Goal: Transaction & Acquisition: Purchase product/service

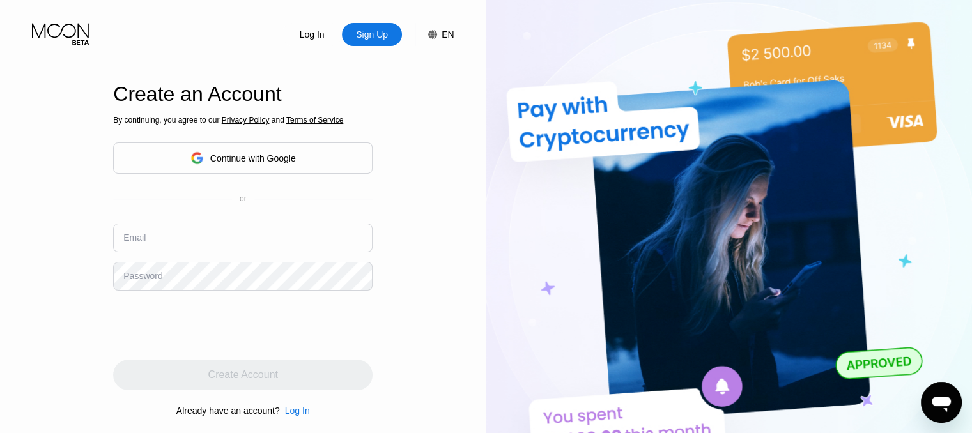
click at [378, 38] on div "Sign Up" at bounding box center [372, 34] width 35 height 13
click at [240, 235] on input "text" at bounding box center [242, 238] width 259 height 29
type input "[EMAIL_ADDRESS][DOMAIN_NAME]"
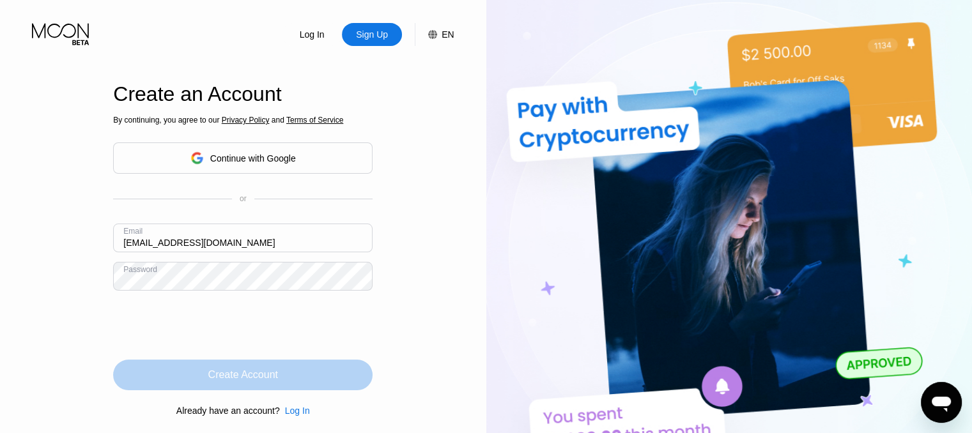
click at [212, 380] on div "Create Account" at bounding box center [243, 375] width 70 height 13
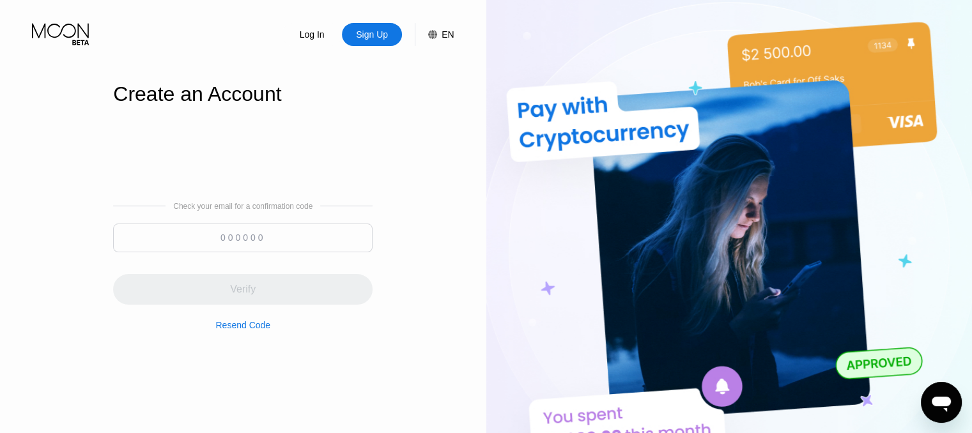
click at [287, 243] on input at bounding box center [242, 238] width 259 height 29
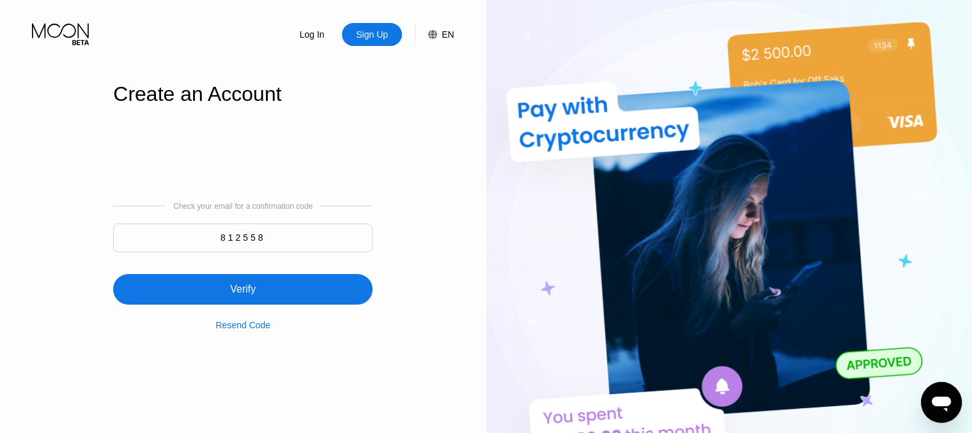
type input "812558"
click at [276, 295] on div "Verify" at bounding box center [242, 289] width 259 height 31
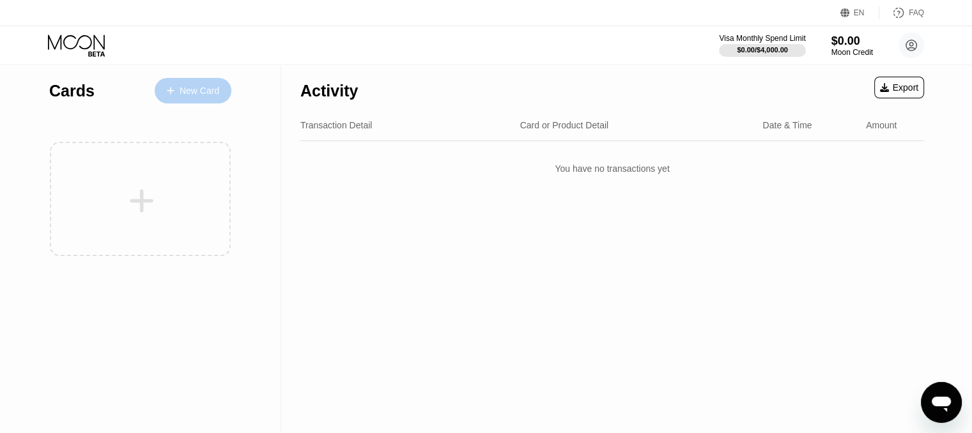
click at [207, 86] on div "New Card" at bounding box center [200, 91] width 40 height 11
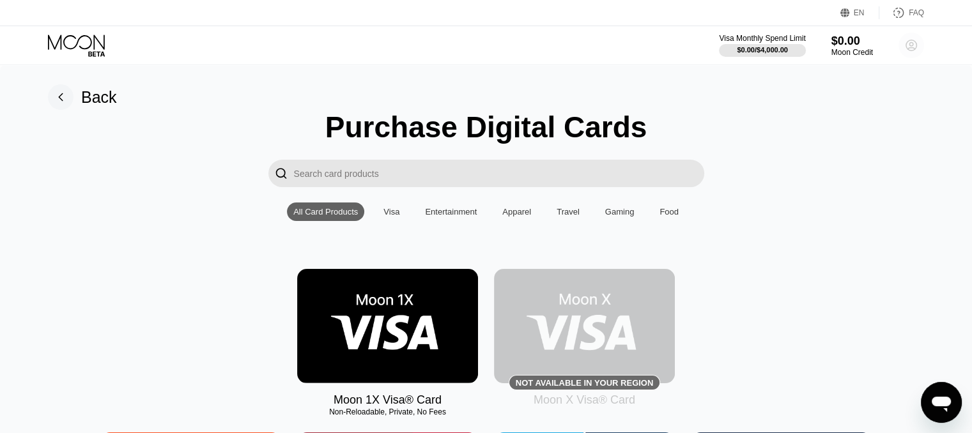
click at [915, 42] on circle at bounding box center [912, 46] width 26 height 26
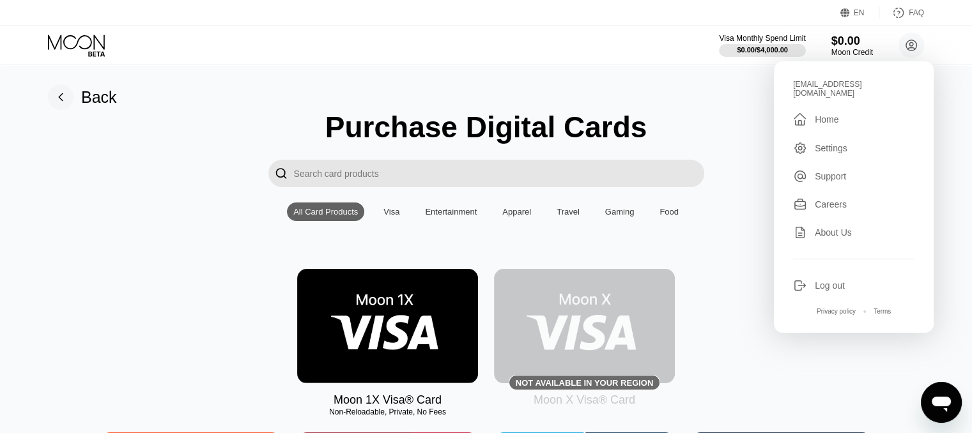
click at [396, 366] on img at bounding box center [387, 326] width 181 height 114
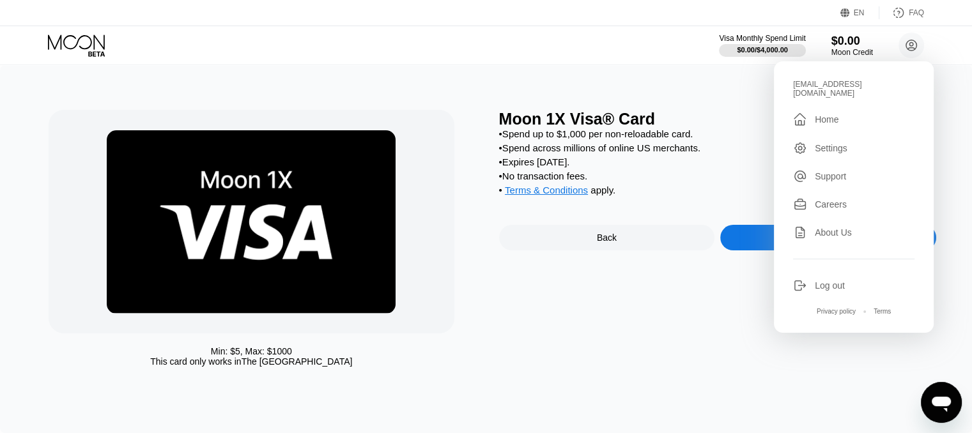
click at [741, 128] on div "Moon 1X Visa® Card" at bounding box center [717, 119] width 437 height 19
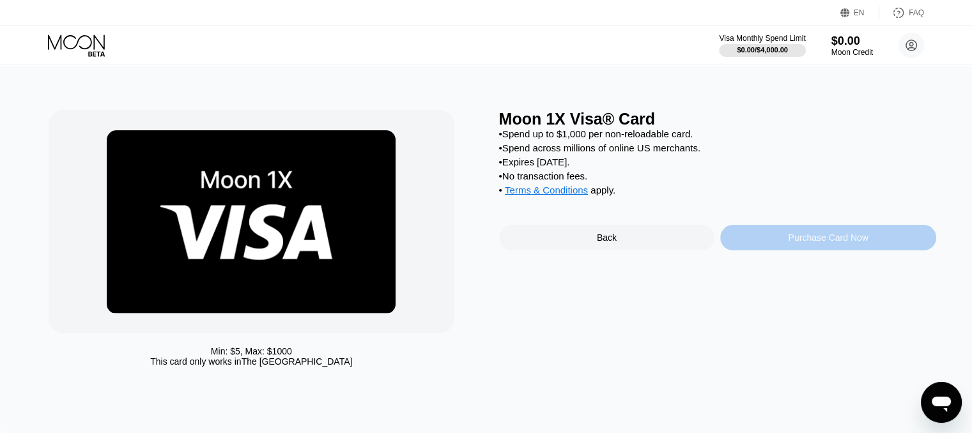
click at [838, 243] on div "Purchase Card Now" at bounding box center [828, 238] width 80 height 10
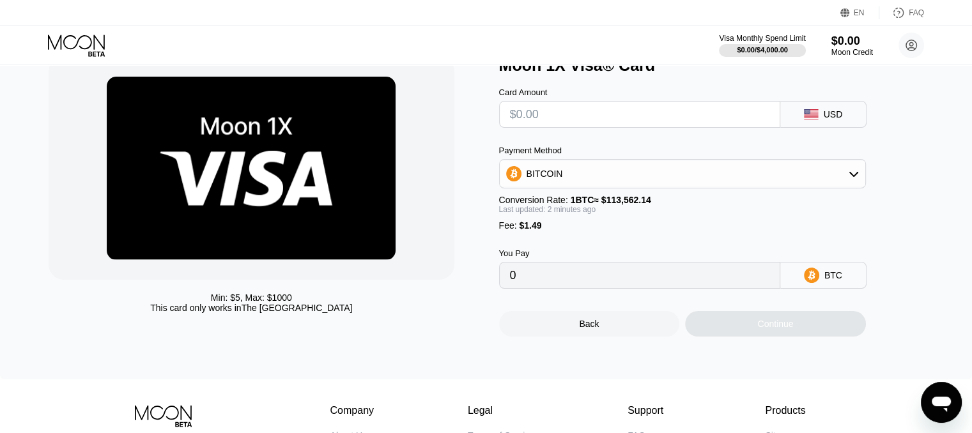
scroll to position [55, 0]
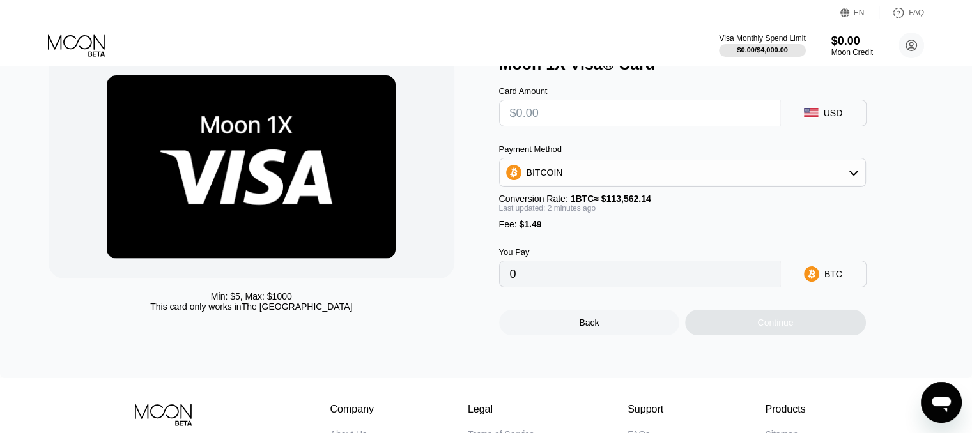
click at [699, 180] on div "BITCOIN" at bounding box center [683, 173] width 366 height 26
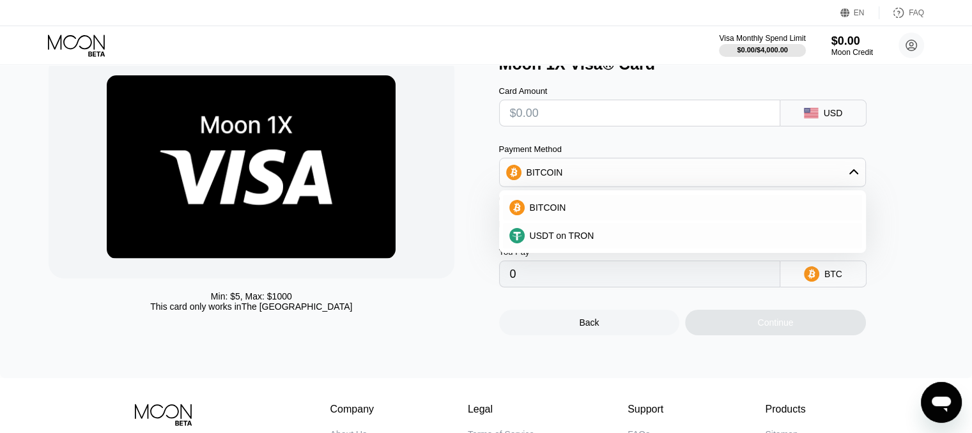
click at [452, 187] on div at bounding box center [251, 167] width 405 height 224
click at [488, 196] on div "Min: $ 5 , Max: $ 1000 This card only works in The United States Moon 1X Visa® …" at bounding box center [486, 195] width 875 height 281
click at [573, 114] on input "text" at bounding box center [639, 113] width 259 height 26
type input "$1"
type input "0.00002193"
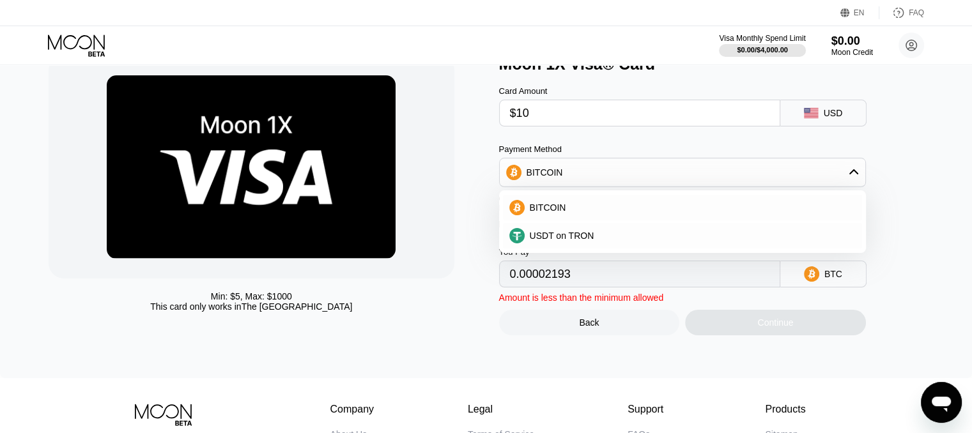
type input "$100"
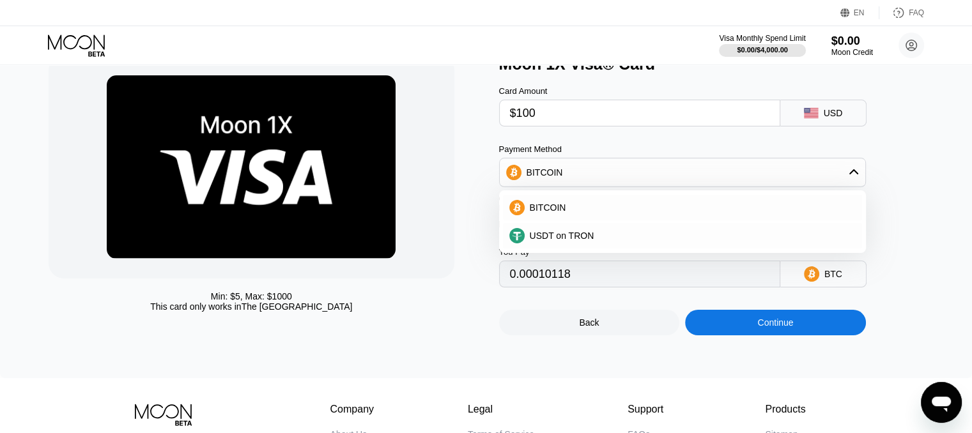
type input "0.00089370"
type input "$100"
click at [453, 304] on div "Min: $ 5 , Max: $ 1000 This card only works in The United States" at bounding box center [251, 301] width 405 height 20
click at [592, 212] on div "BITCOIN" at bounding box center [690, 208] width 331 height 10
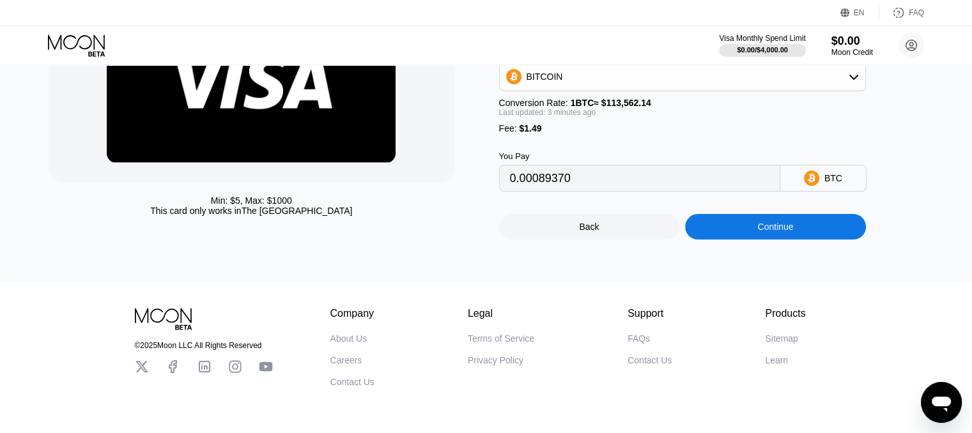
scroll to position [105, 0]
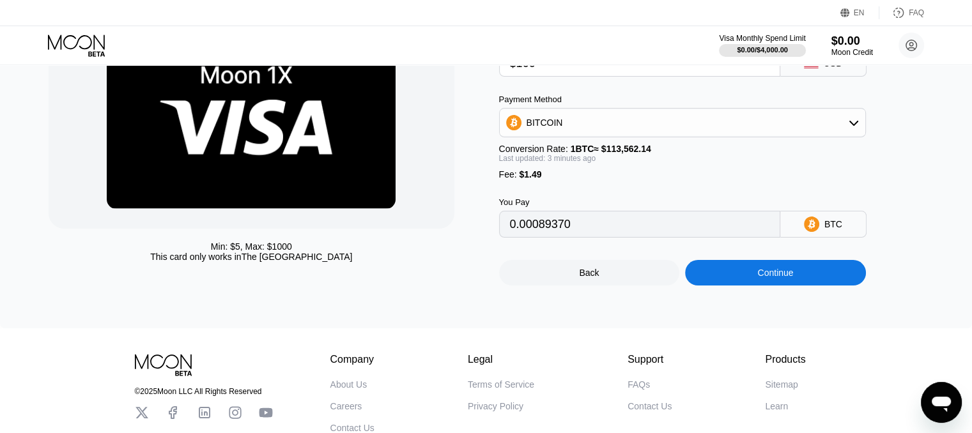
click at [758, 278] on div "Continue" at bounding box center [775, 273] width 36 height 10
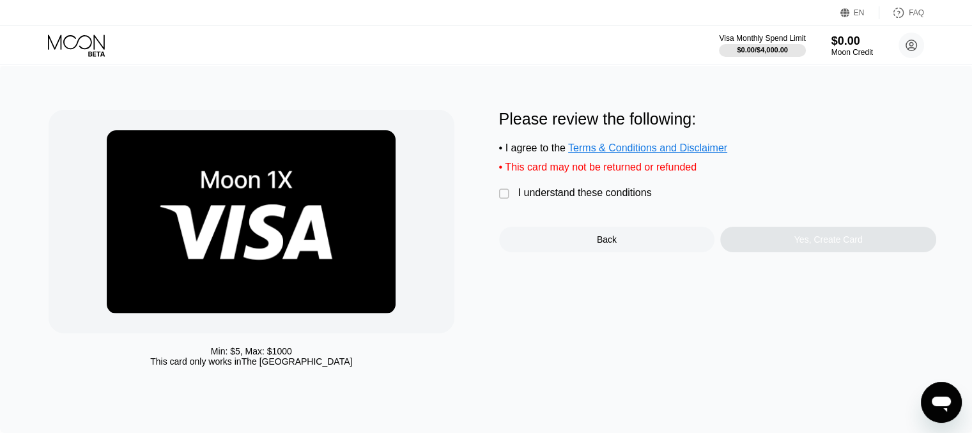
click at [502, 201] on div "" at bounding box center [505, 194] width 13 height 13
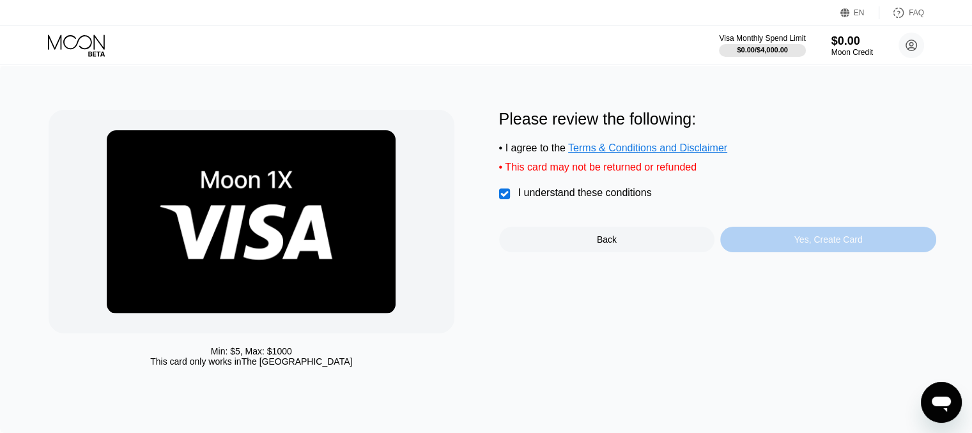
click at [762, 243] on div "Yes, Create Card" at bounding box center [828, 240] width 216 height 26
